Goal: Task Accomplishment & Management: Manage account settings

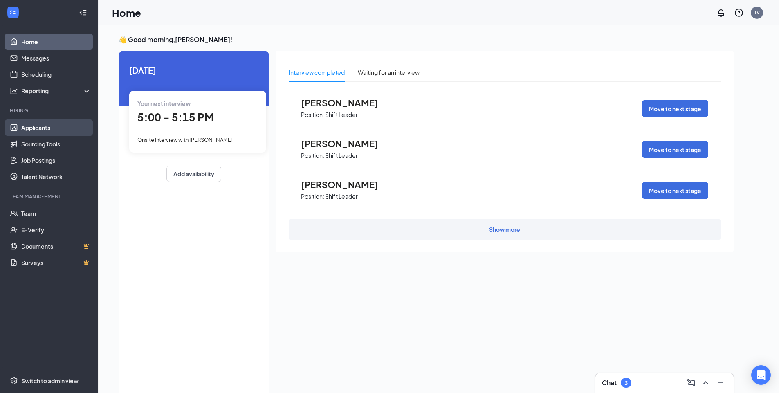
click at [21, 126] on link "Applicants" at bounding box center [56, 127] width 70 height 16
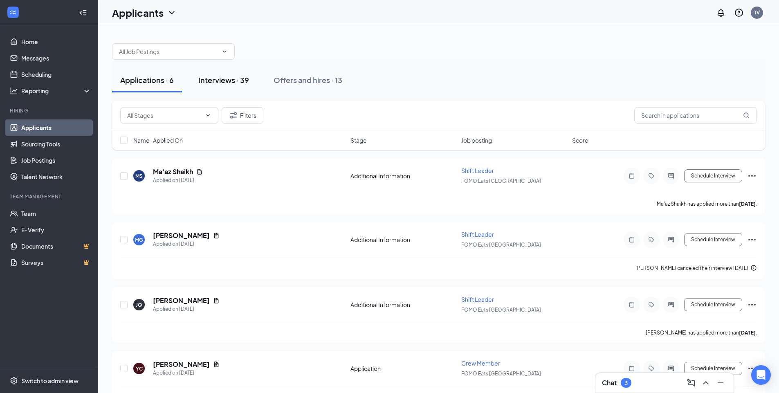
click at [236, 88] on button "Interviews · 39" at bounding box center [223, 80] width 67 height 25
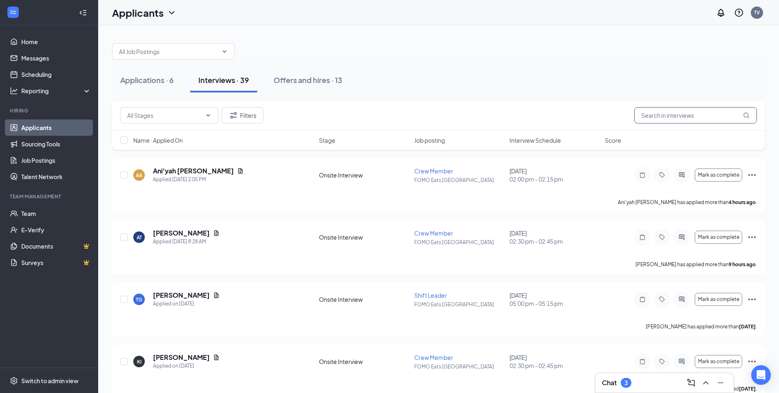
click at [676, 113] on input "text" at bounding box center [695, 115] width 123 height 16
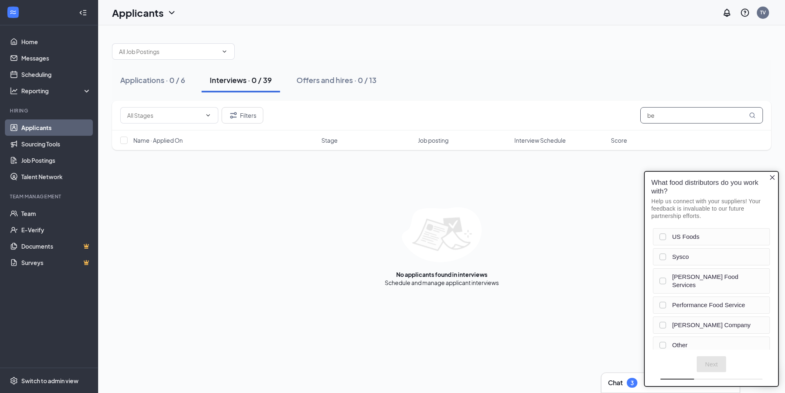
type input "b"
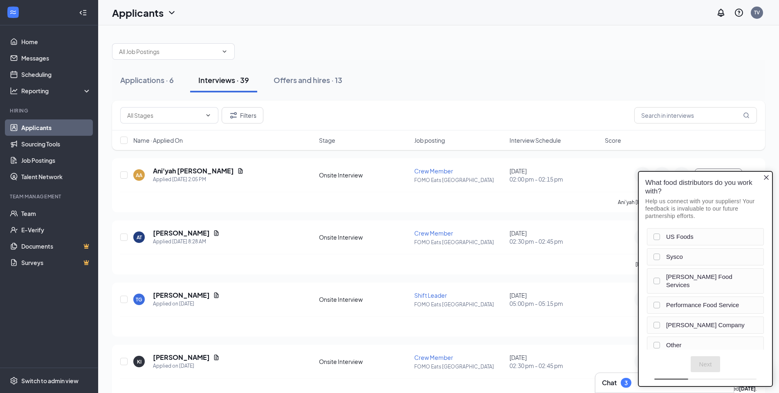
click at [416, 63] on div "Applications · 6 Interviews · 39 Offers and hires · 13" at bounding box center [438, 80] width 653 height 41
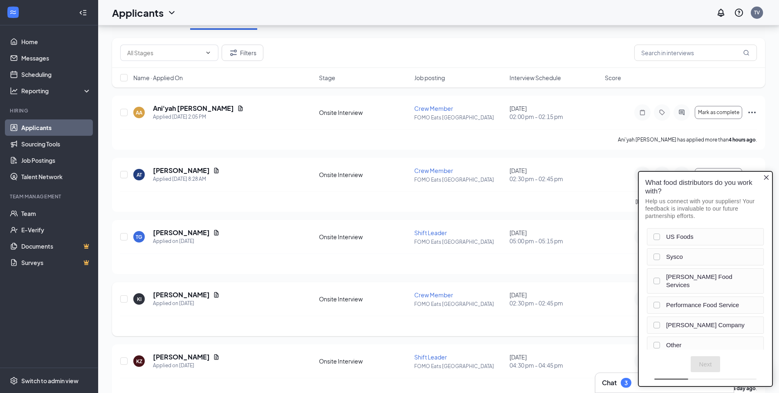
scroll to position [273, 0]
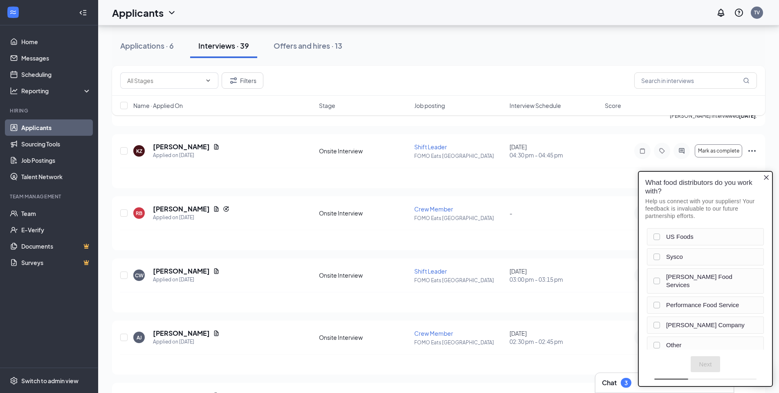
click at [766, 178] on icon "Close button" at bounding box center [766, 177] width 5 height 5
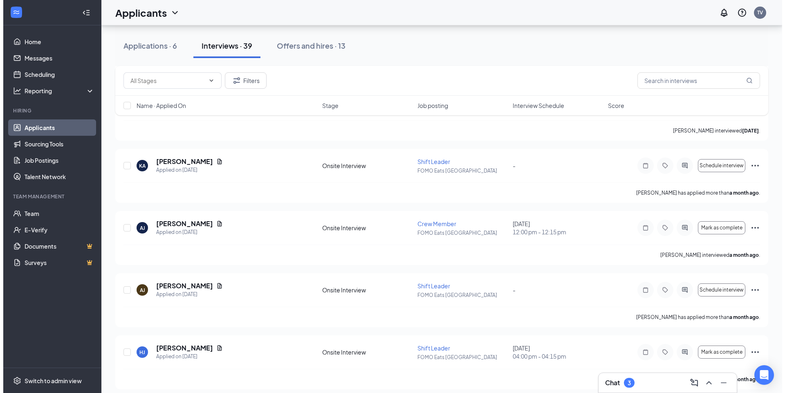
scroll to position [2191, 0]
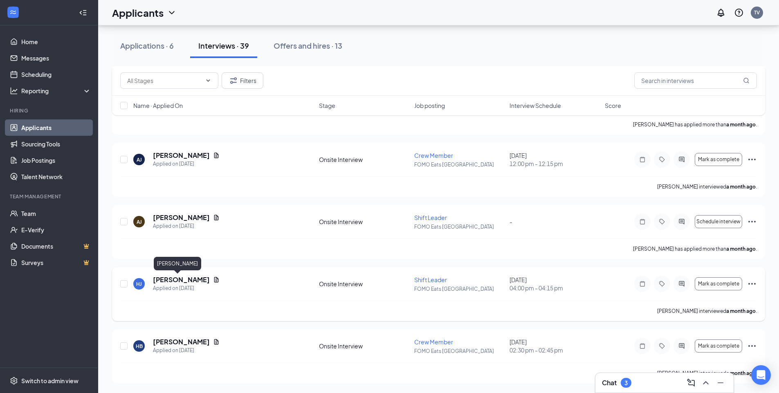
click at [162, 278] on h5 "[PERSON_NAME]" at bounding box center [181, 279] width 57 height 9
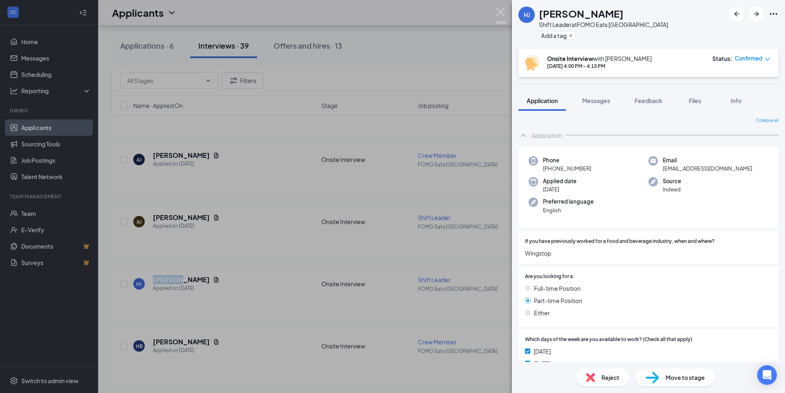
click at [498, 13] on img at bounding box center [501, 16] width 10 height 16
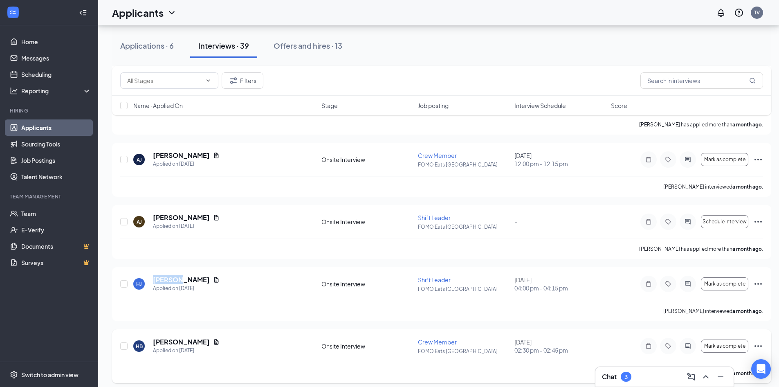
click at [182, 343] on h5 "[PERSON_NAME]" at bounding box center [181, 341] width 57 height 9
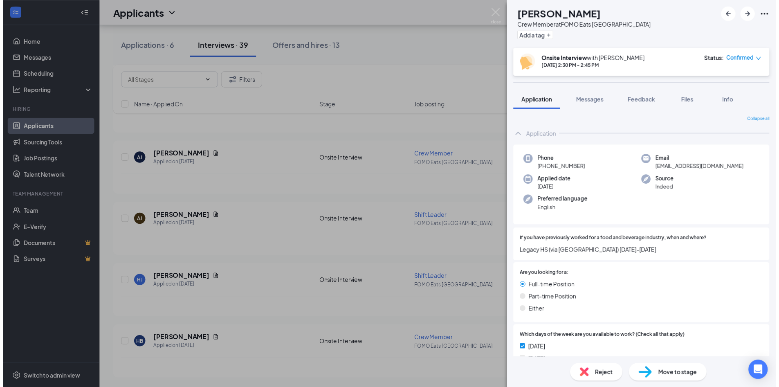
scroll to position [545, 0]
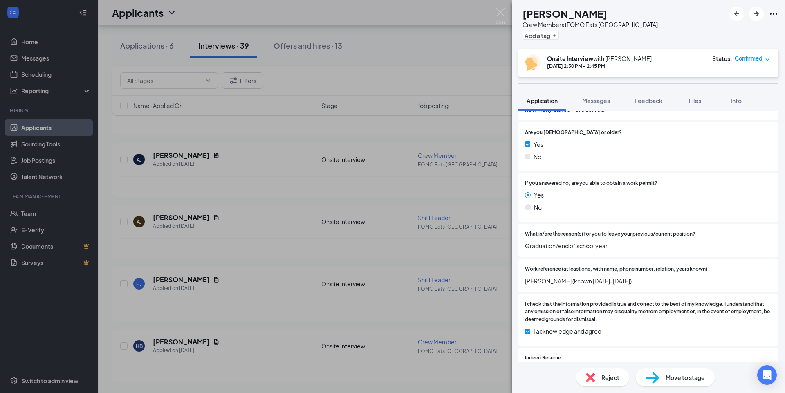
click at [496, 7] on div "[PERSON_NAME] [PERSON_NAME] Crew Member at FOMO Eats [GEOGRAPHIC_DATA] Add a ta…" at bounding box center [392, 196] width 785 height 393
click at [502, 10] on div "Applicants TV" at bounding box center [441, 12] width 687 height 25
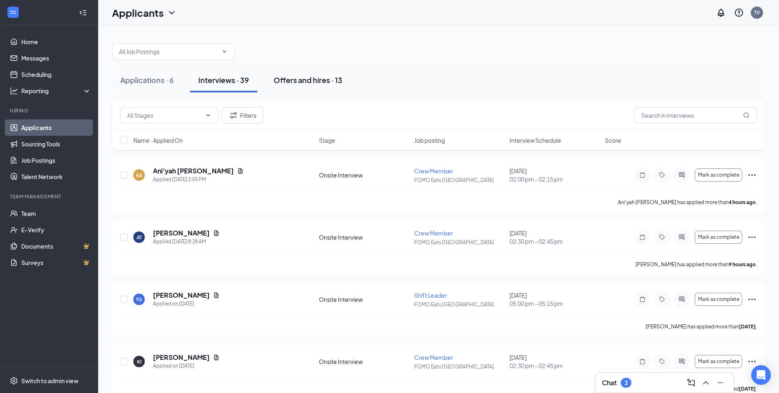
click at [285, 90] on button "Offers and hires · 13" at bounding box center [307, 80] width 85 height 25
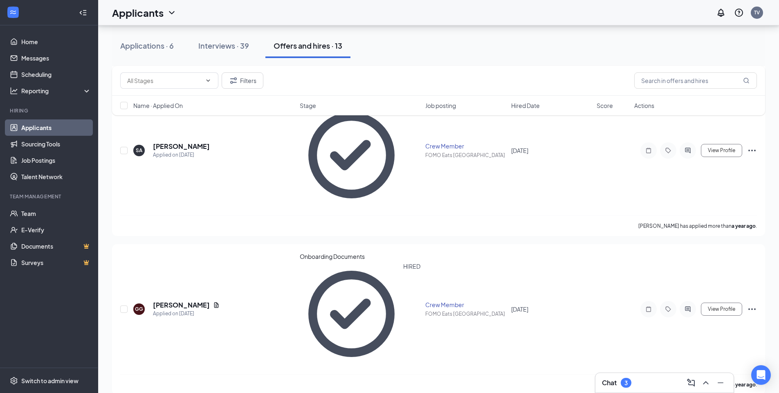
scroll to position [586, 0]
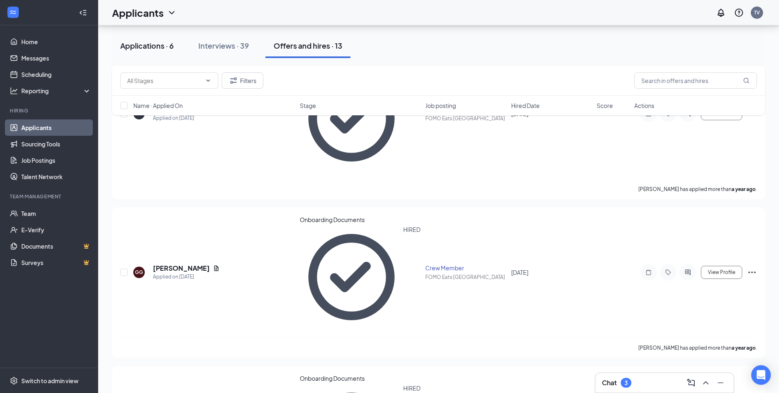
click at [151, 57] on button "Applications · 6" at bounding box center [147, 46] width 70 height 25
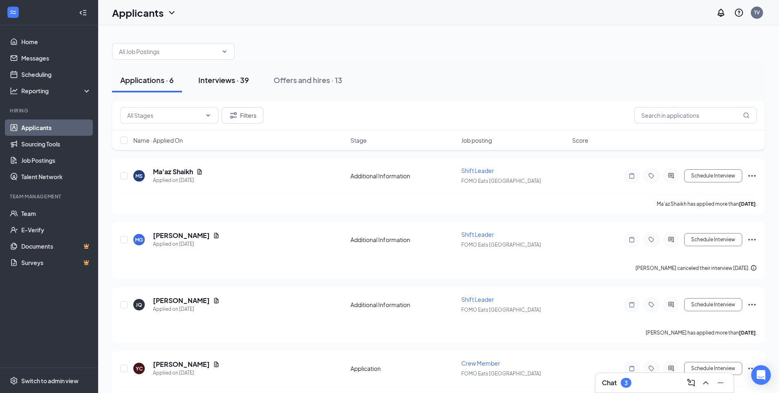
click at [214, 73] on button "Interviews · 39" at bounding box center [223, 80] width 67 height 25
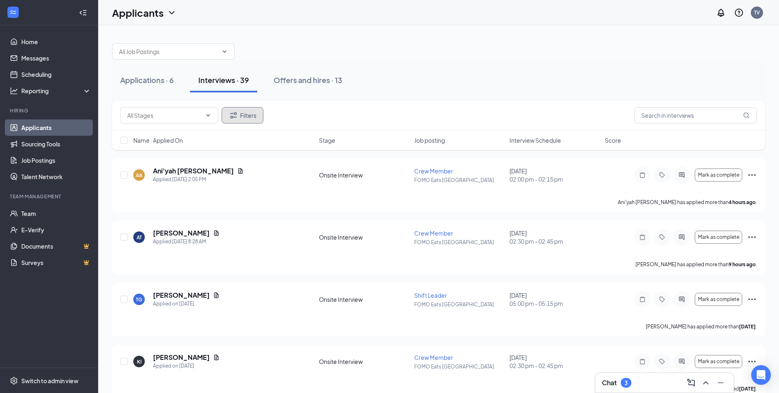
click at [254, 111] on button "Filters" at bounding box center [243, 115] width 42 height 16
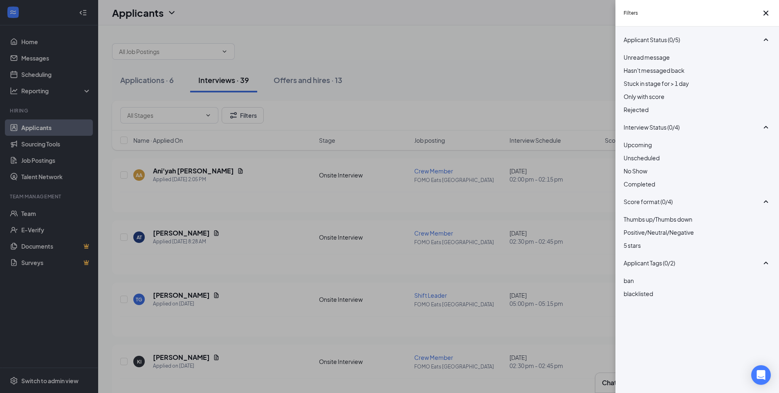
click at [649, 113] on span "Rejected" at bounding box center [636, 109] width 25 height 7
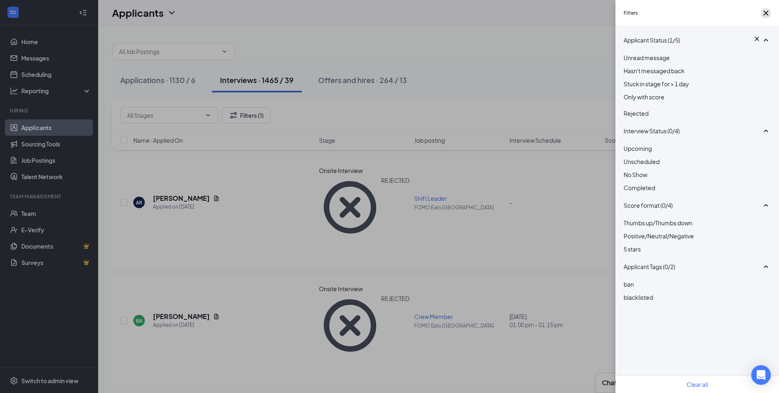
click at [765, 18] on icon "Cross" at bounding box center [766, 13] width 10 height 10
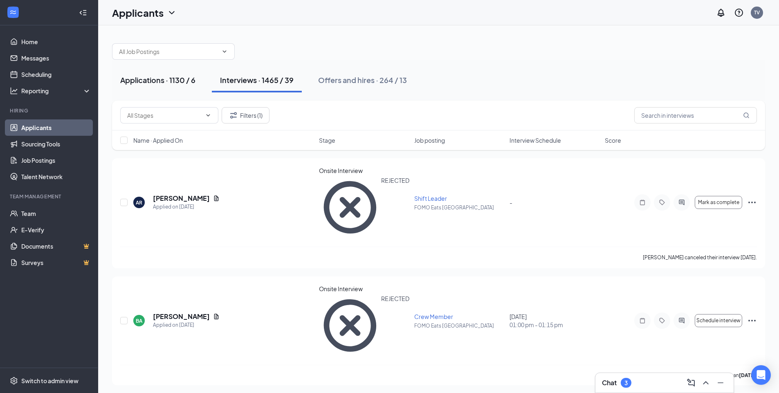
click at [175, 92] on button "Applications · 1130 / 6" at bounding box center [158, 80] width 92 height 25
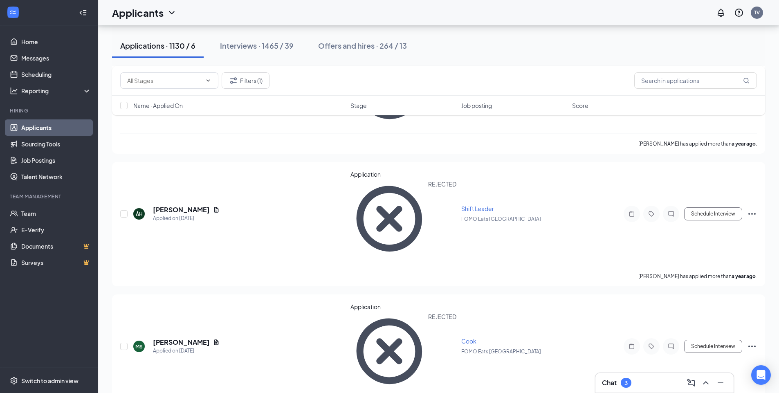
scroll to position [1431, 0]
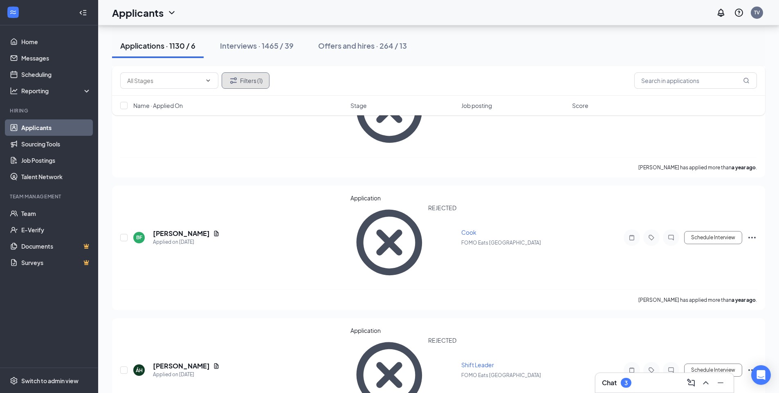
click at [240, 82] on button "Filters (1)" at bounding box center [246, 80] width 48 height 16
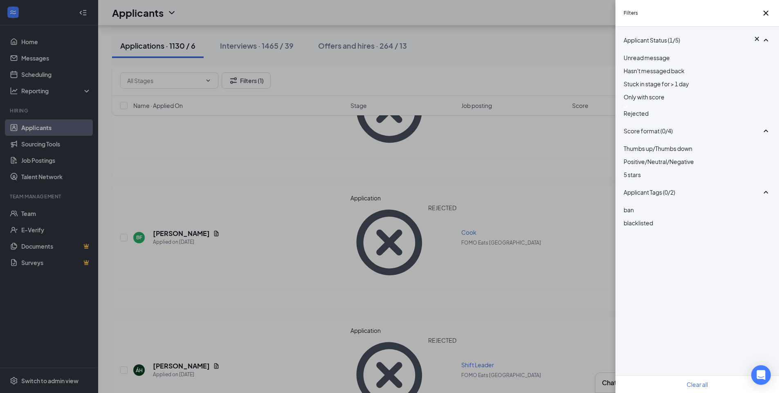
click at [687, 380] on button "Clear all" at bounding box center [697, 384] width 21 height 9
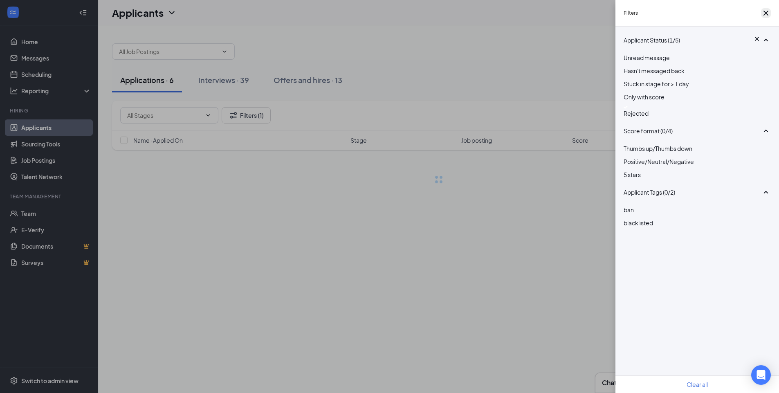
scroll to position [0, 0]
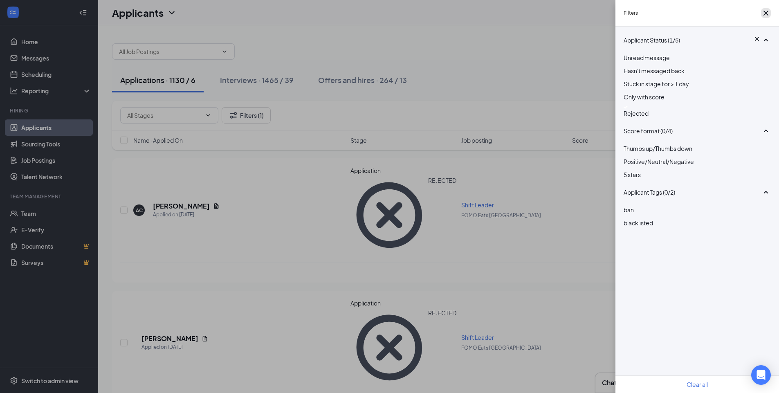
click at [770, 18] on button "button" at bounding box center [766, 13] width 10 height 10
